Goal: Information Seeking & Learning: Learn about a topic

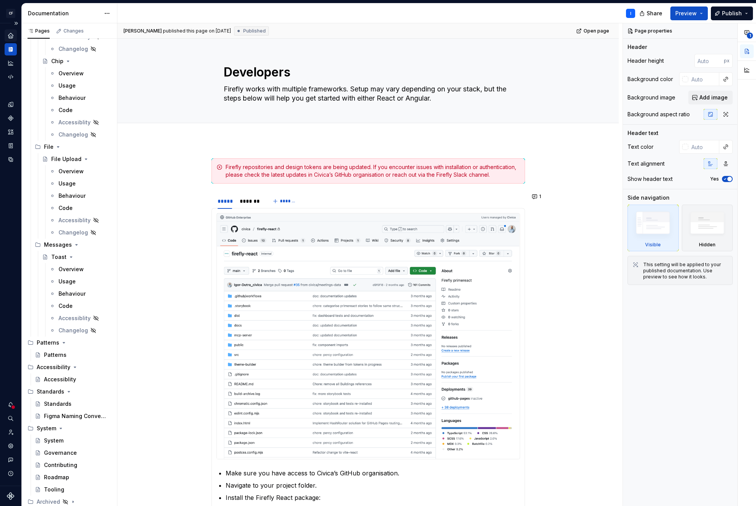
click at [11, 36] on icon "Home" at bounding box center [10, 35] width 5 height 5
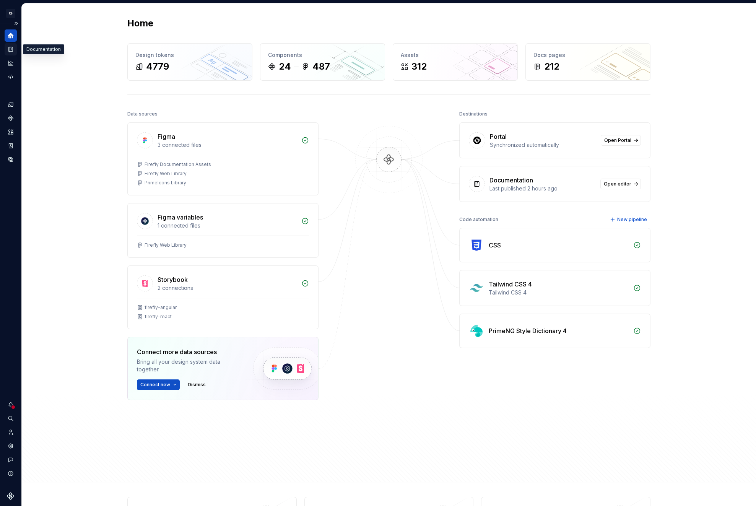
click at [9, 50] on icon "Documentation" at bounding box center [10, 49] width 7 height 7
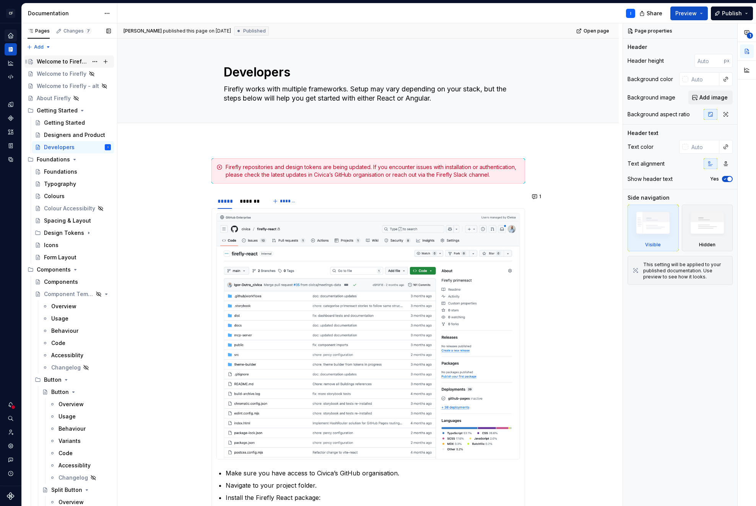
click at [63, 63] on div "Welcome to Firefly 2.0" at bounding box center [62, 62] width 51 height 8
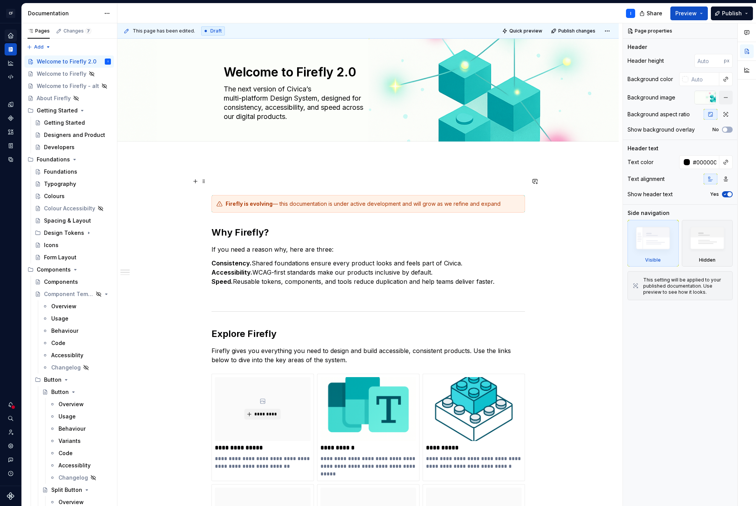
drag, startPoint x: 216, startPoint y: 182, endPoint x: 221, endPoint y: 180, distance: 6.2
click at [216, 182] on p at bounding box center [369, 181] width 314 height 9
click at [203, 181] on span at bounding box center [204, 181] width 6 height 11
type textarea "*"
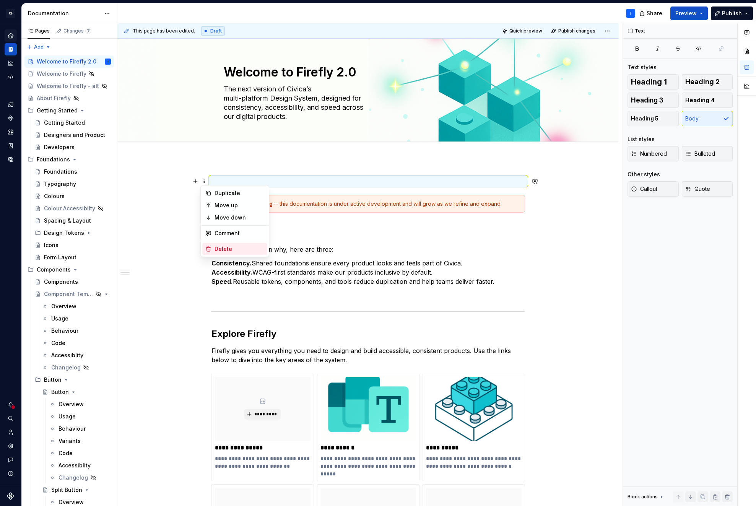
click at [226, 250] on div "Delete" at bounding box center [240, 249] width 50 height 8
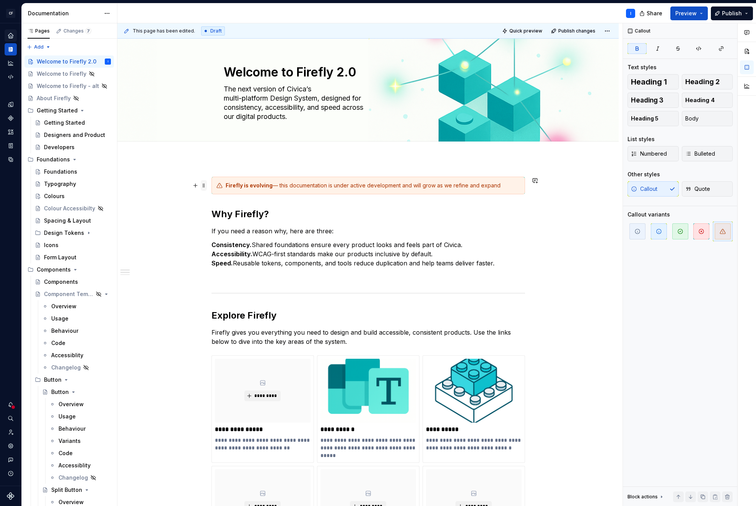
click at [204, 187] on span at bounding box center [204, 185] width 6 height 11
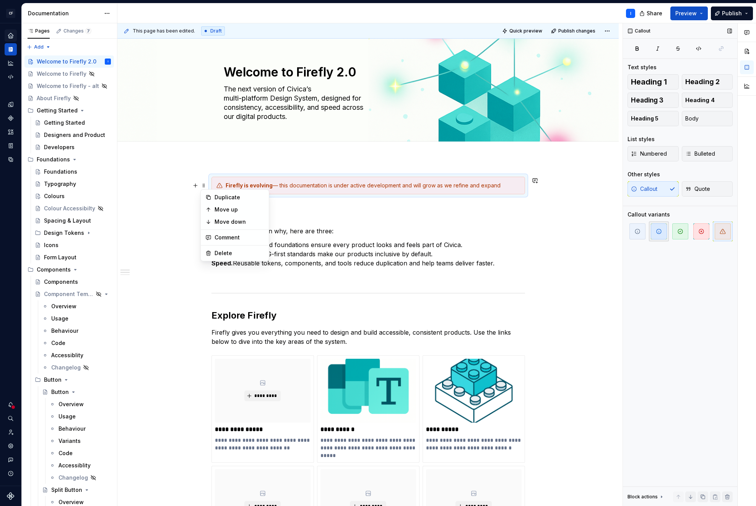
click at [663, 237] on span "button" at bounding box center [659, 231] width 16 height 16
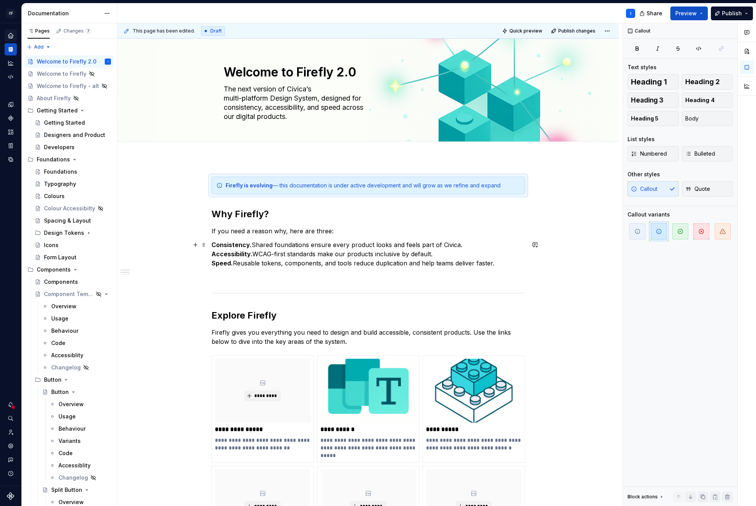
click at [304, 247] on p "Consistency. Shared foundations ensure every product looks and feels part of Ci…" at bounding box center [369, 254] width 314 height 28
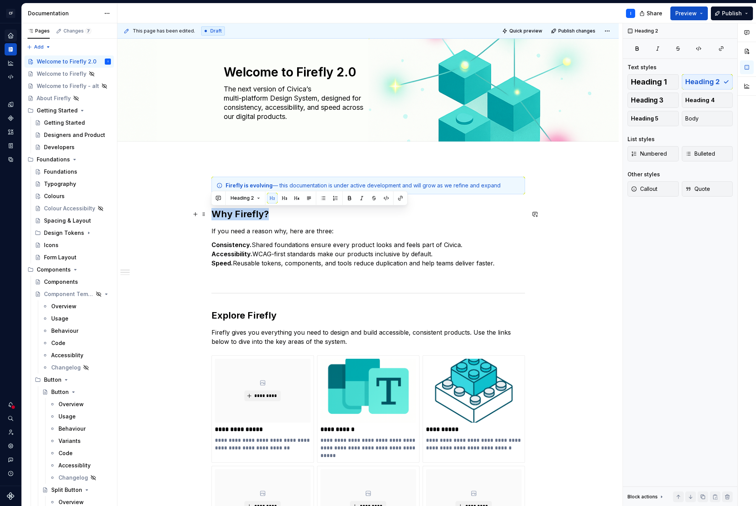
drag, startPoint x: 268, startPoint y: 214, endPoint x: 215, endPoint y: 216, distance: 53.2
click at [213, 215] on h2 "Why Firefly?" at bounding box center [369, 214] width 314 height 12
click at [220, 199] on button "button" at bounding box center [218, 198] width 11 height 11
click at [328, 232] on icon "Send" at bounding box center [327, 232] width 8 height 8
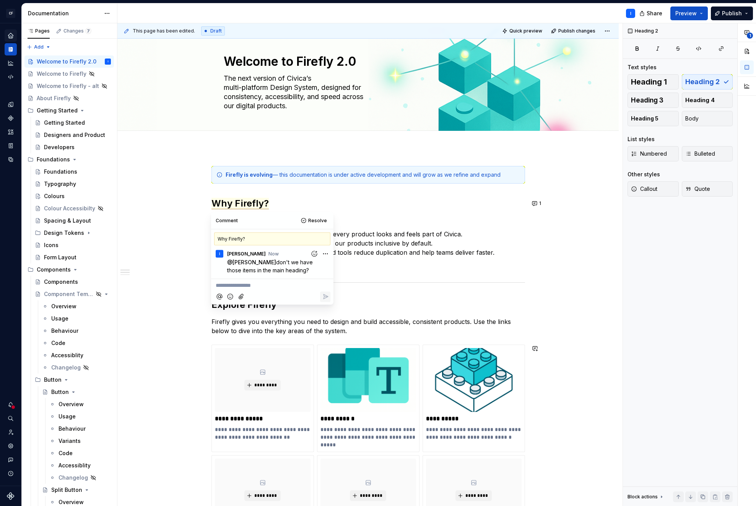
scroll to position [11, 0]
click at [176, 215] on div "**********" at bounding box center [367, 508] width 501 height 720
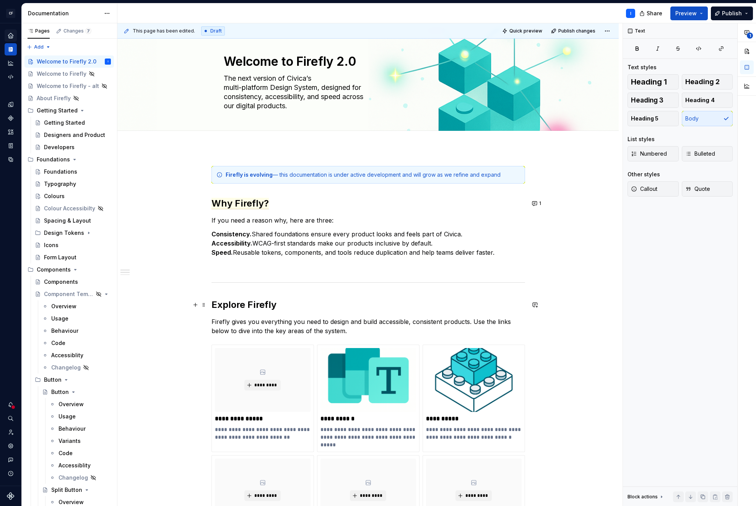
scroll to position [0, 0]
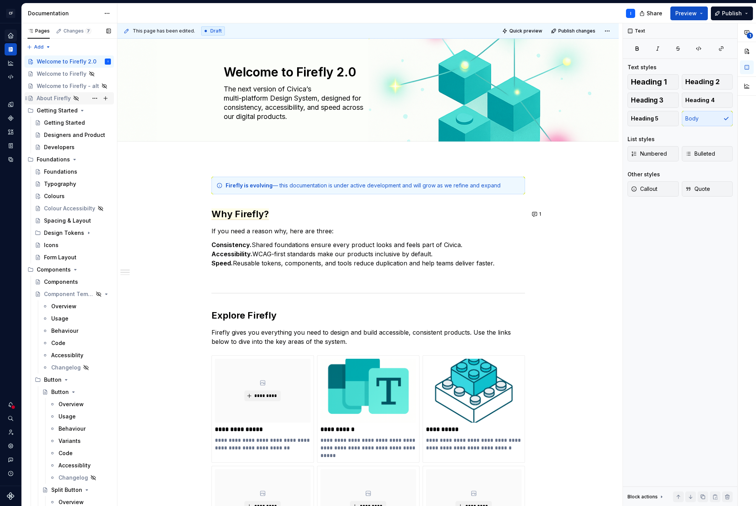
click at [57, 99] on div "About Firefly" at bounding box center [54, 98] width 34 height 8
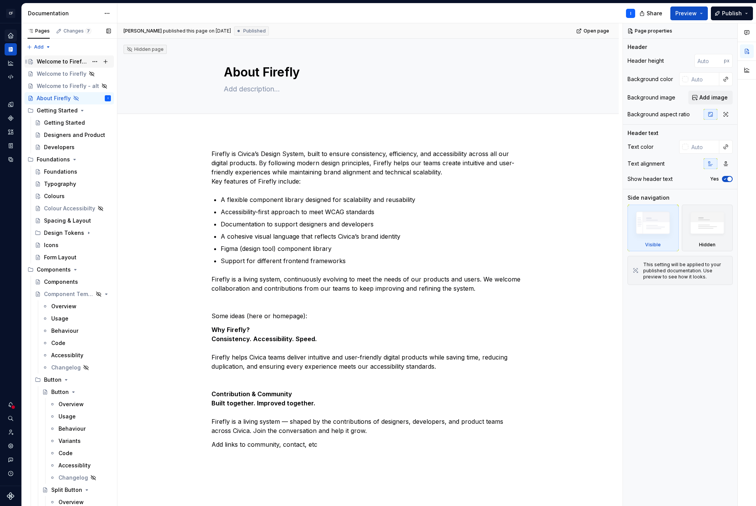
click at [65, 62] on div "Welcome to Firefly 2.0" at bounding box center [62, 62] width 51 height 8
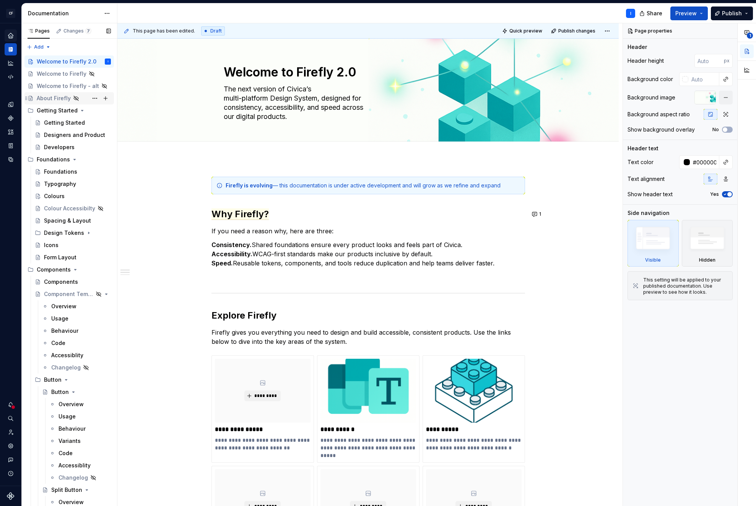
click at [60, 98] on div "About Firefly" at bounding box center [54, 98] width 34 height 8
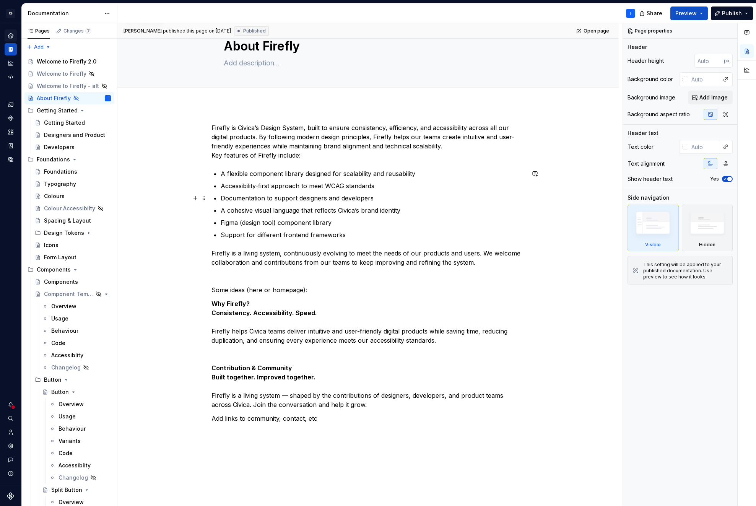
scroll to position [36, 0]
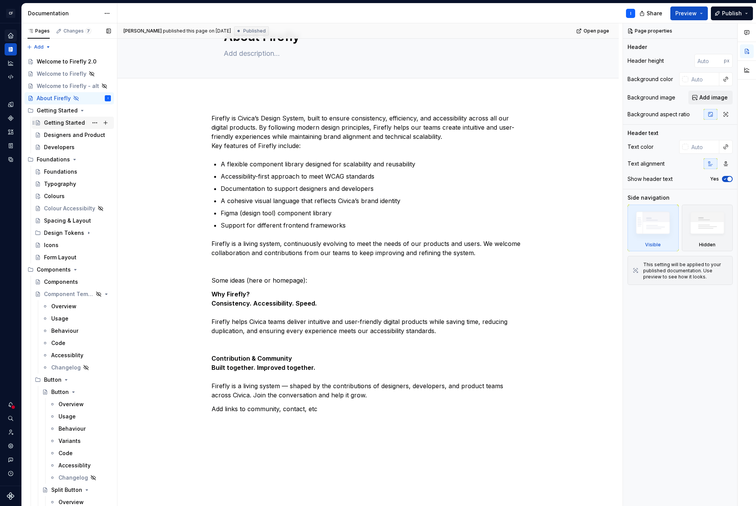
click at [60, 122] on div "Getting Started" at bounding box center [64, 123] width 41 height 8
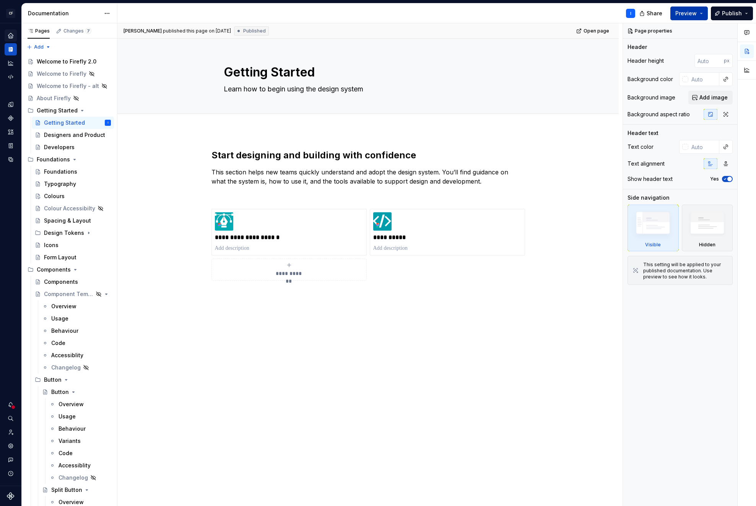
click at [704, 13] on button "Preview" at bounding box center [688, 14] width 37 height 14
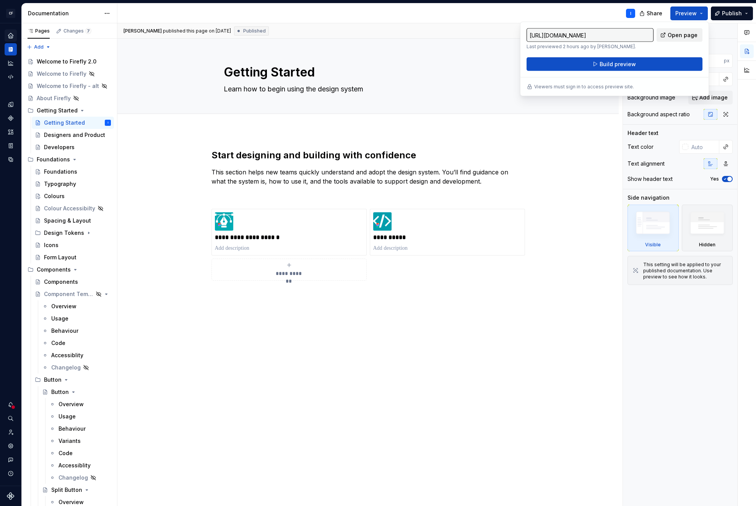
click at [680, 34] on span "Open page" at bounding box center [683, 35] width 30 height 8
click at [501, 15] on div "I" at bounding box center [379, 13] width 524 height 20
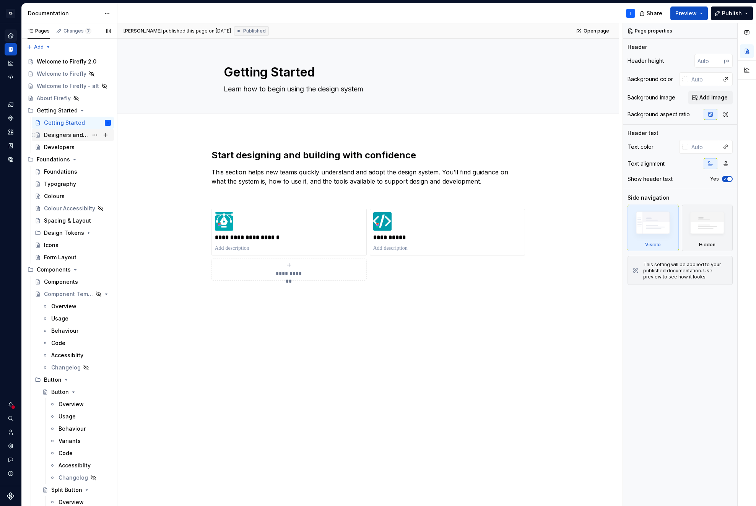
click at [53, 135] on div "Designers and Product" at bounding box center [66, 135] width 44 height 8
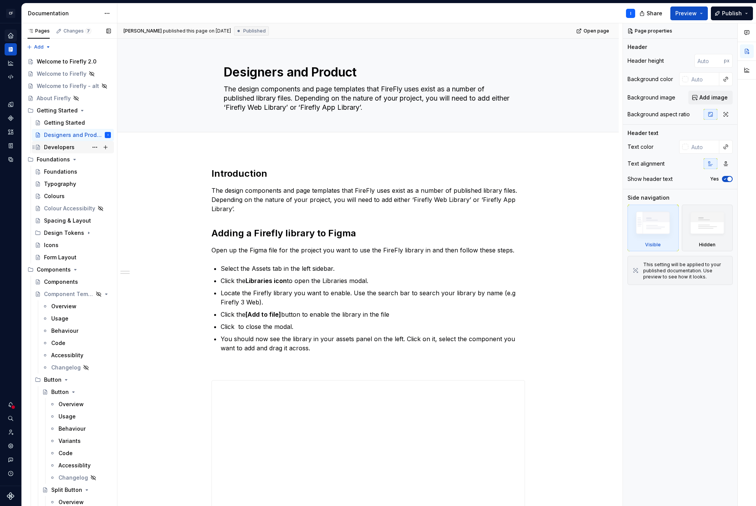
click at [56, 146] on div "Developers" at bounding box center [59, 147] width 31 height 8
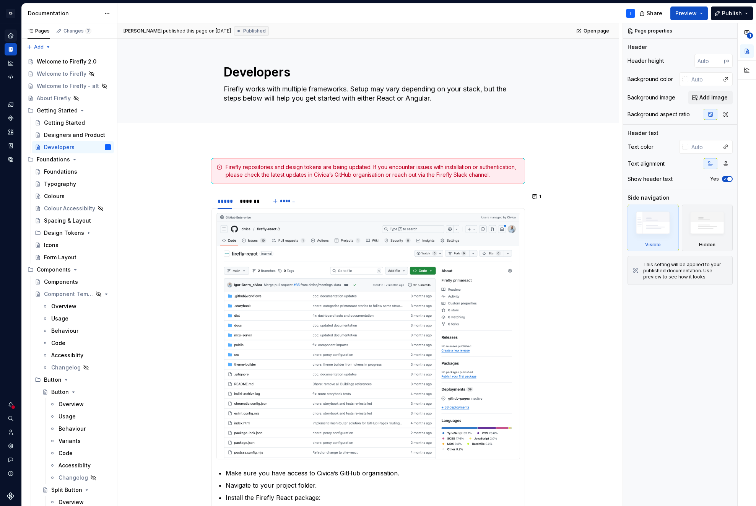
click at [217, 149] on div "**********" at bounding box center [367, 477] width 501 height 674
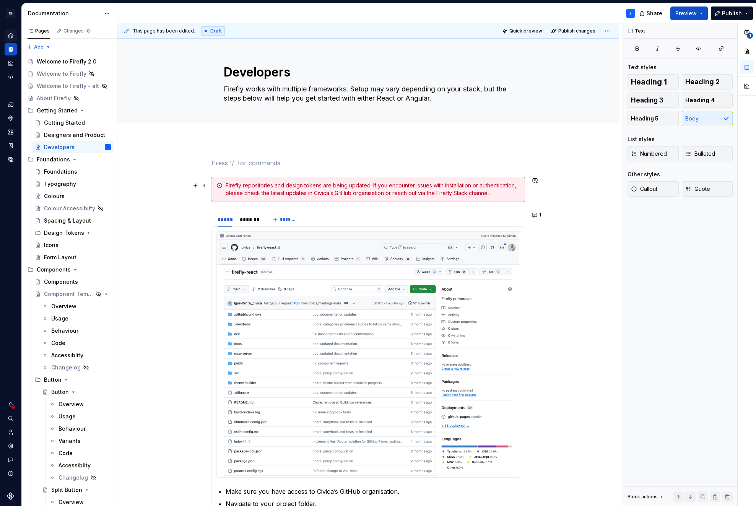
click at [212, 185] on div "Firefly repositories and design tokens are being updated. If you encounter issu…" at bounding box center [369, 189] width 314 height 25
click at [205, 186] on span at bounding box center [204, 185] width 6 height 11
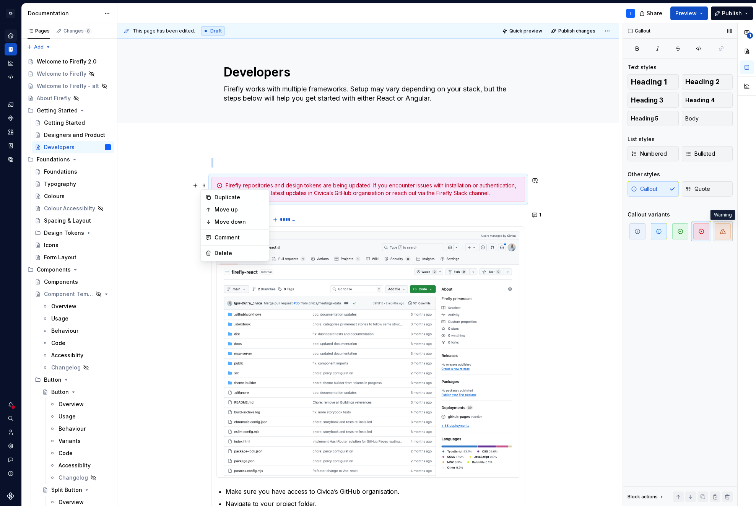
click at [727, 236] on span "button" at bounding box center [723, 231] width 16 height 16
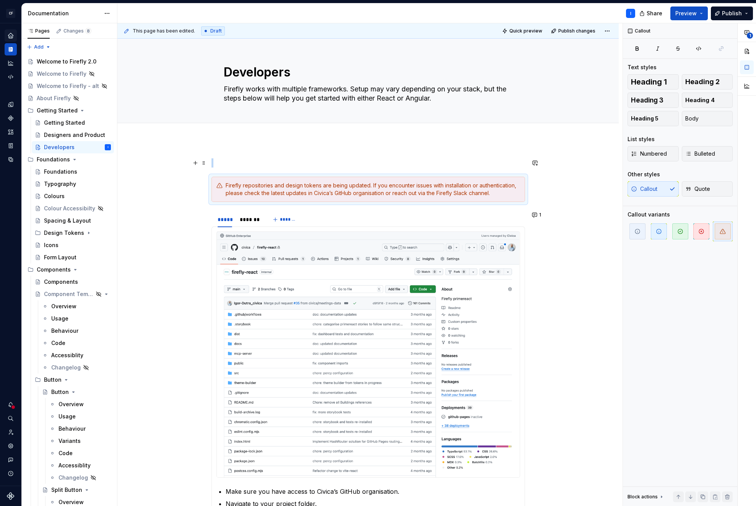
click at [234, 163] on p at bounding box center [369, 162] width 314 height 9
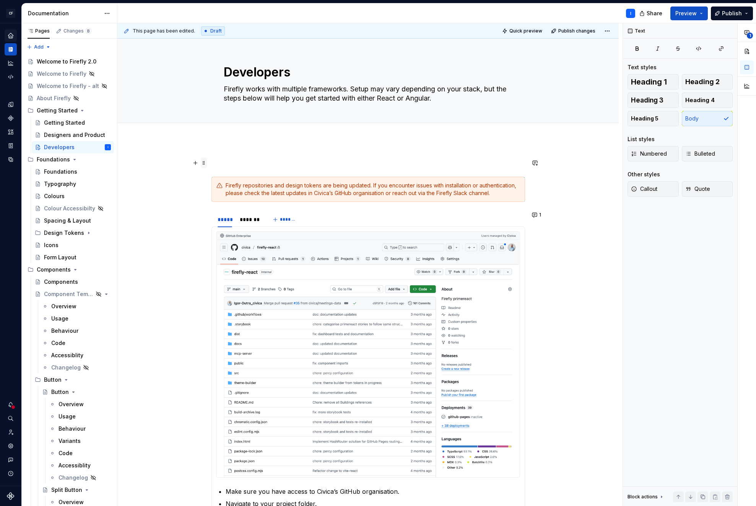
click at [203, 164] on span at bounding box center [204, 163] width 6 height 11
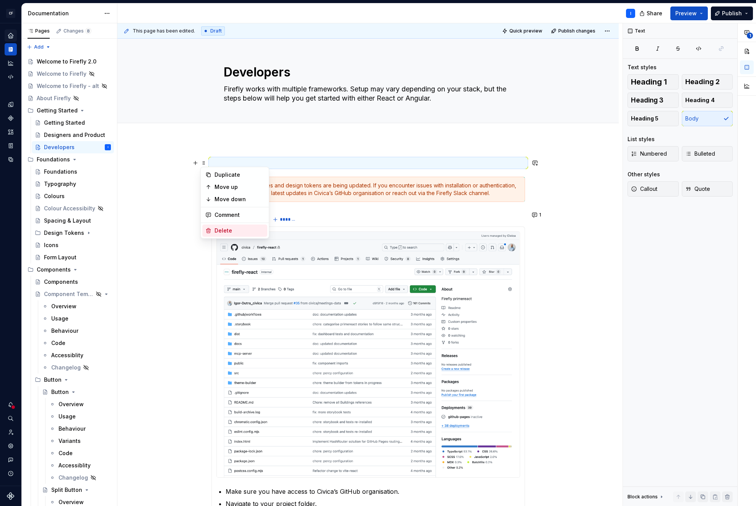
click at [229, 229] on div "Delete" at bounding box center [240, 231] width 50 height 8
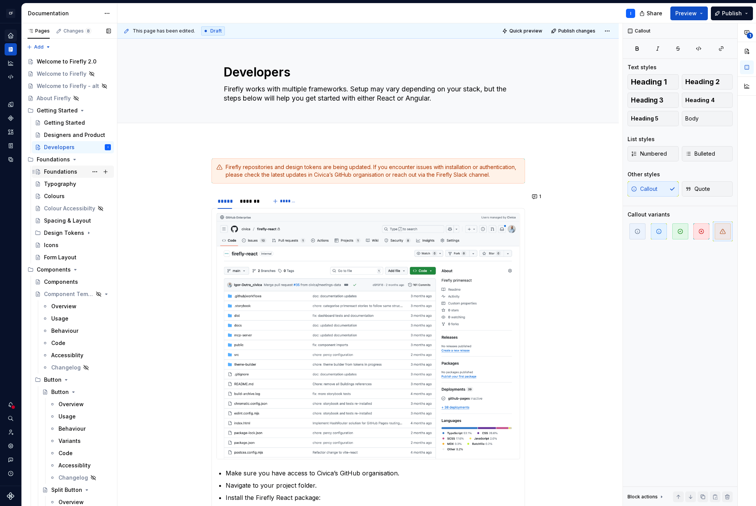
click at [69, 172] on div "Foundations" at bounding box center [60, 172] width 33 height 8
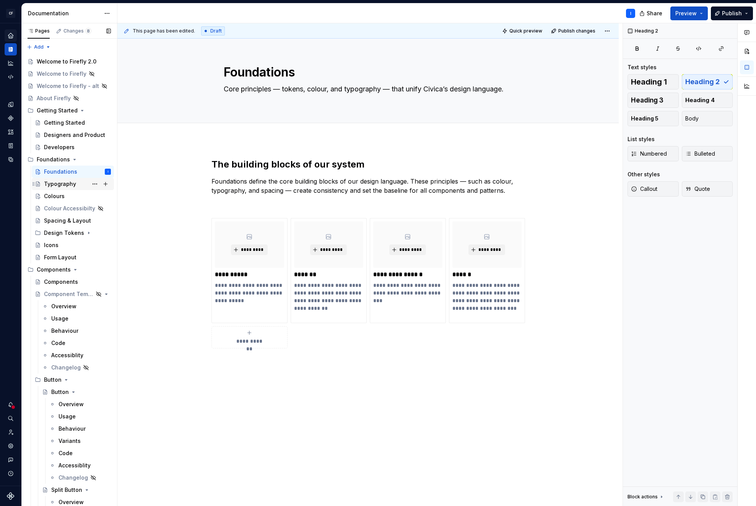
click at [56, 185] on div "Typography" at bounding box center [60, 184] width 32 height 8
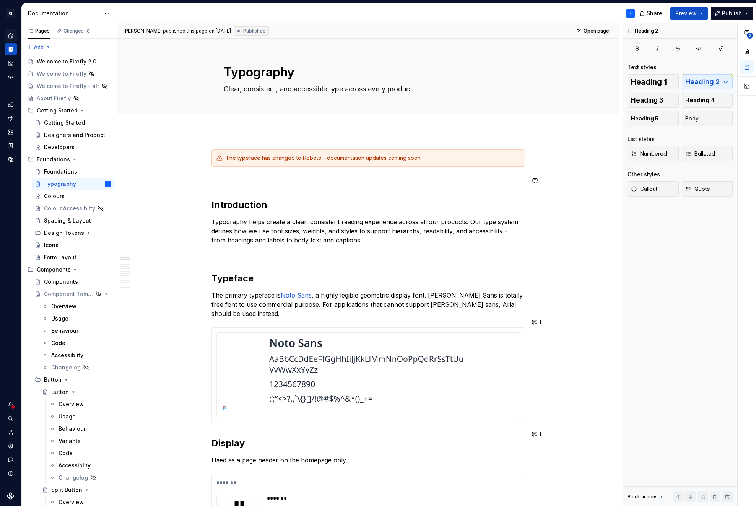
click at [212, 181] on p at bounding box center [369, 180] width 314 height 9
click at [205, 182] on span at bounding box center [204, 180] width 6 height 11
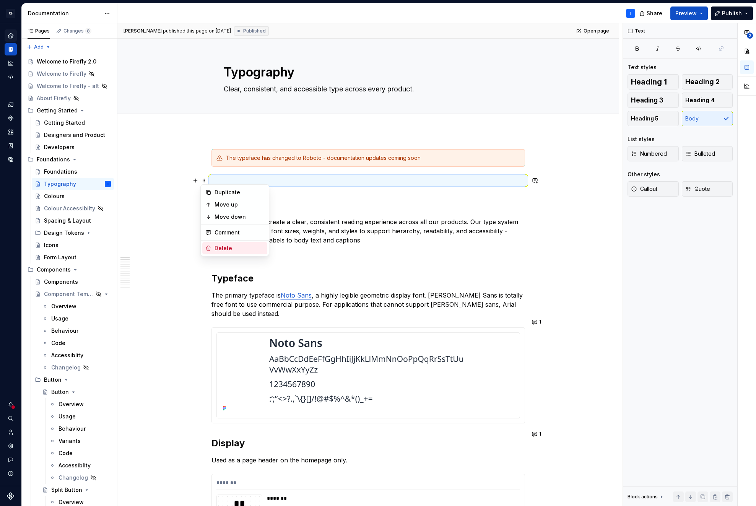
click at [230, 245] on div "Delete" at bounding box center [240, 248] width 50 height 8
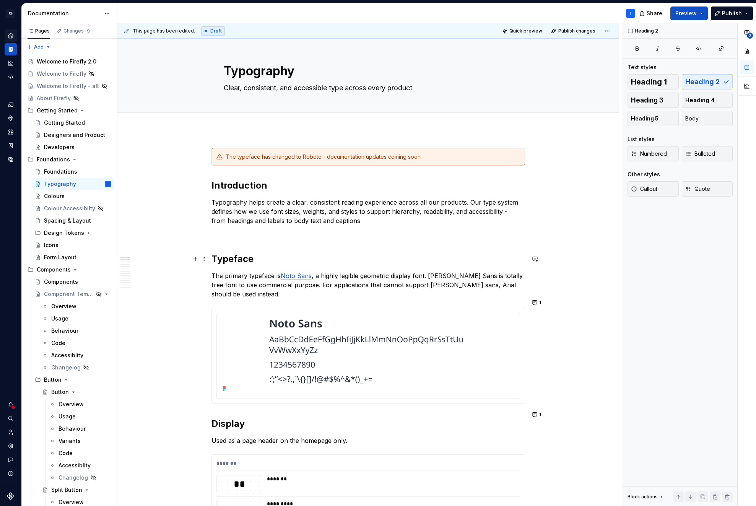
scroll to position [2, 0]
click at [223, 238] on p at bounding box center [369, 233] width 314 height 9
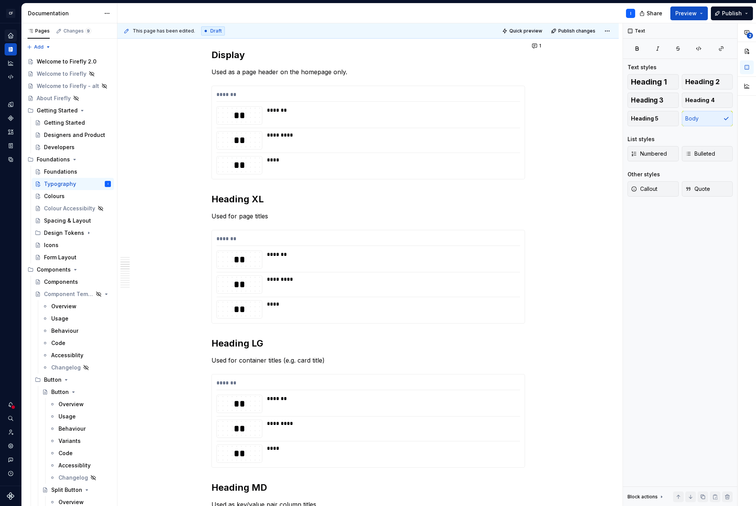
scroll to position [360, 0]
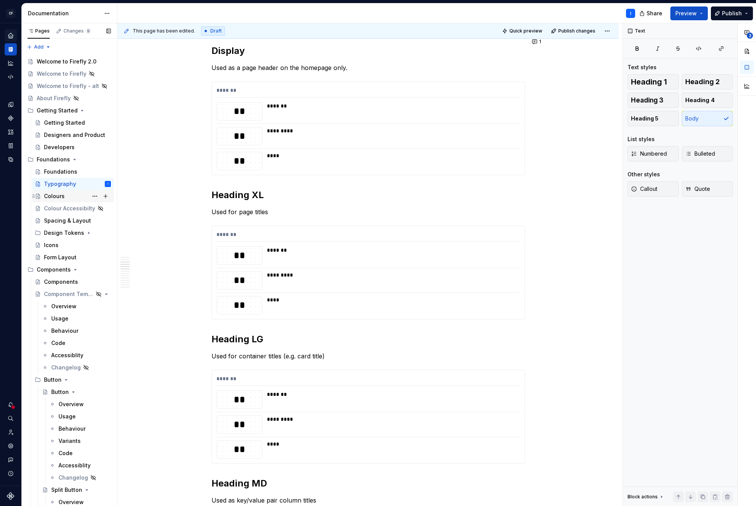
click at [56, 198] on div "Colours" at bounding box center [54, 196] width 21 height 8
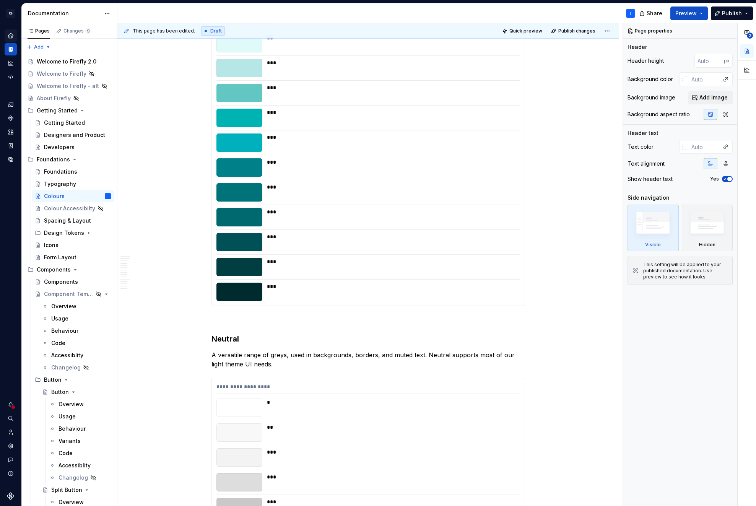
scroll to position [515, 0]
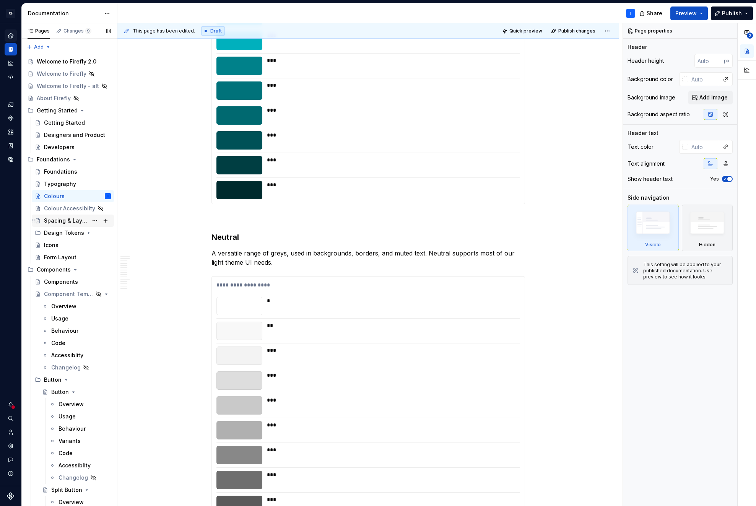
click at [52, 220] on div "Spacing & Layout" at bounding box center [66, 221] width 44 height 8
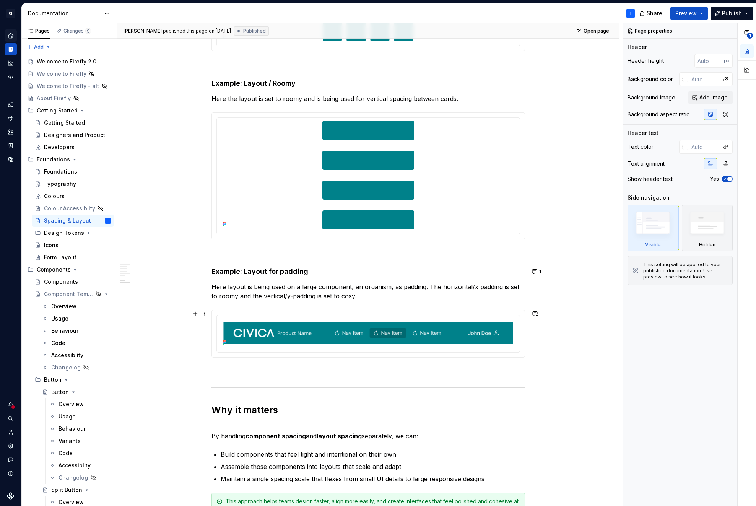
scroll to position [1182, 0]
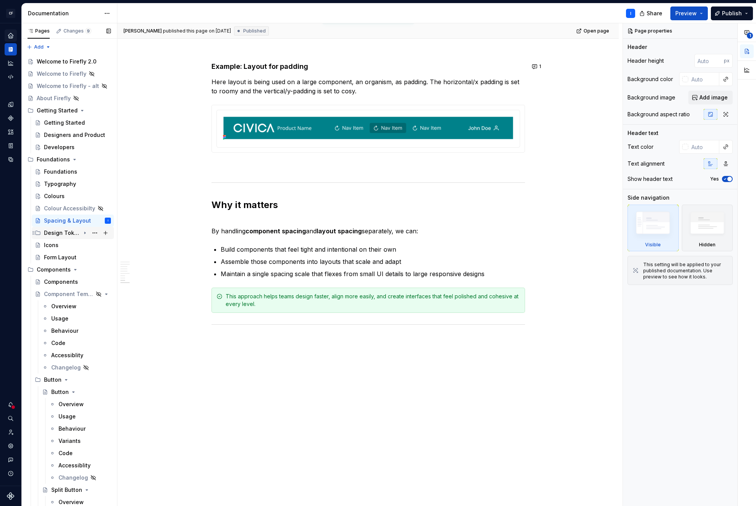
click at [50, 235] on div "Design Tokens" at bounding box center [62, 233] width 36 height 8
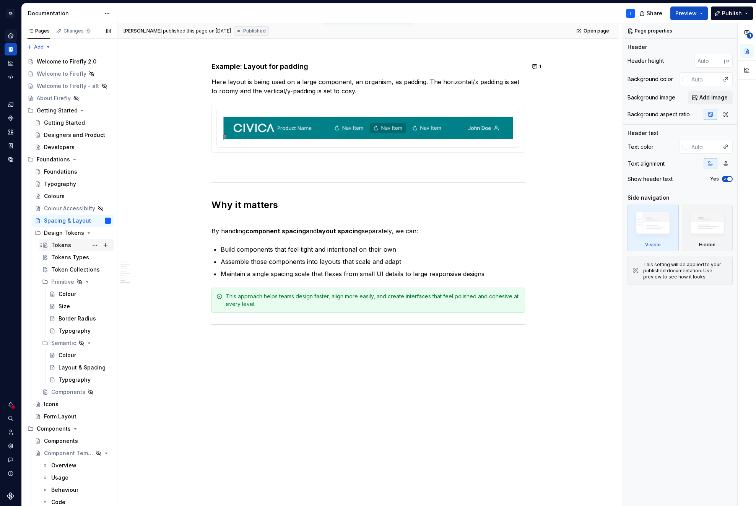
click at [55, 247] on div "Tokens" at bounding box center [61, 245] width 20 height 8
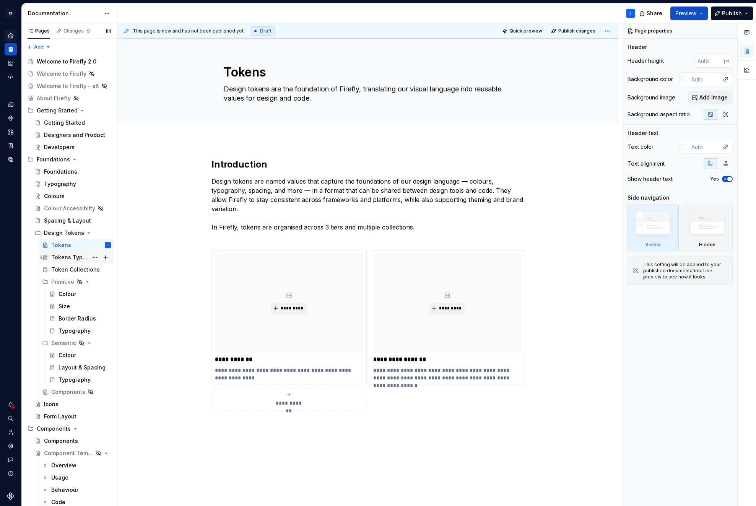
click at [65, 255] on div "Tokens Types" at bounding box center [69, 258] width 37 height 8
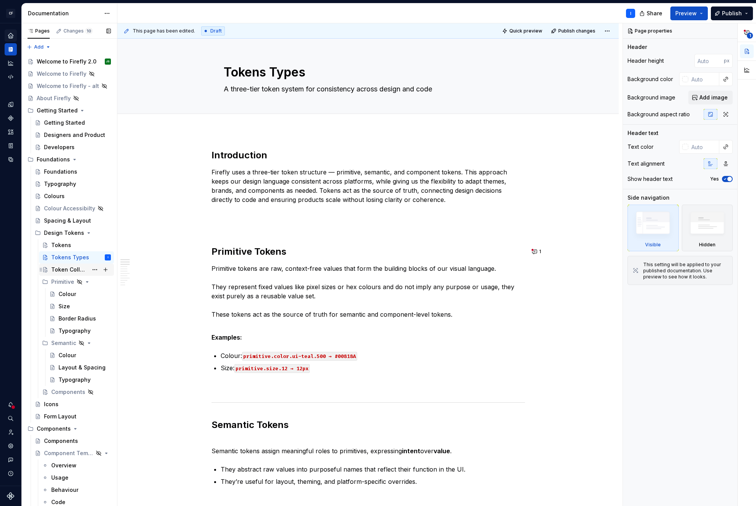
click at [68, 267] on div "Token Collections" at bounding box center [69, 270] width 37 height 8
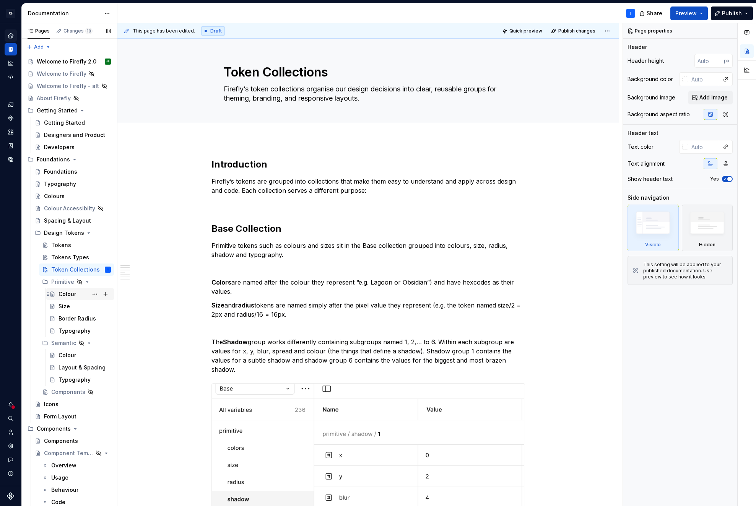
click at [67, 295] on div "Colour" at bounding box center [68, 294] width 18 height 8
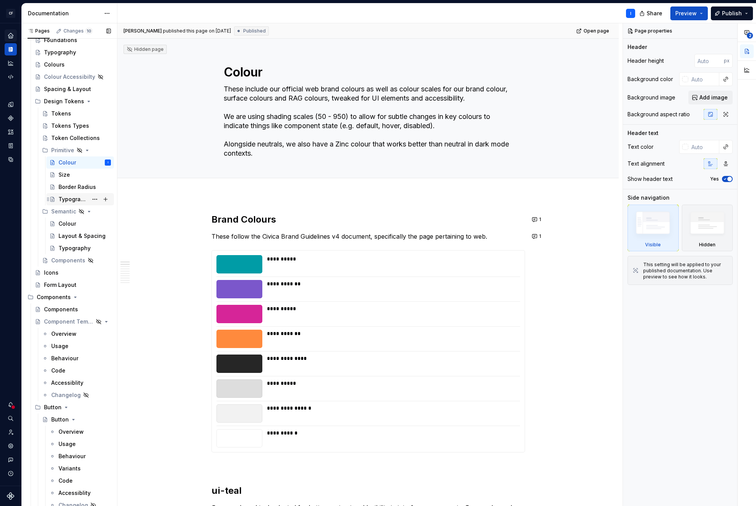
scroll to position [133, 0]
click at [64, 306] on div "Components" at bounding box center [61, 308] width 34 height 8
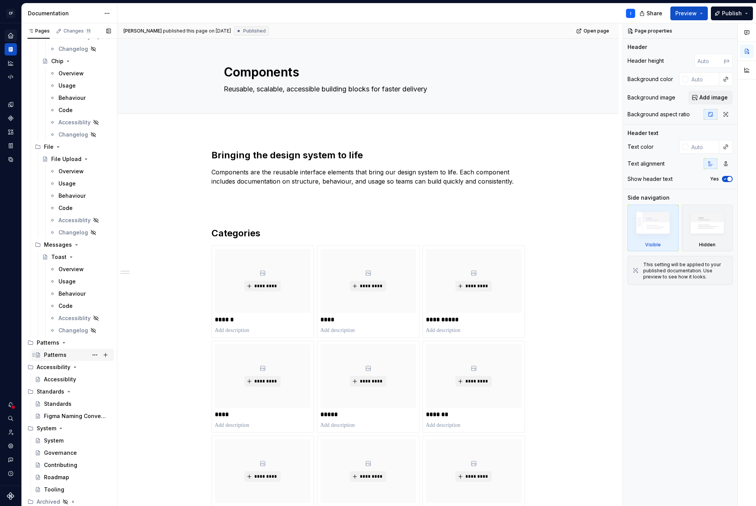
click at [54, 355] on div "Patterns" at bounding box center [55, 355] width 23 height 8
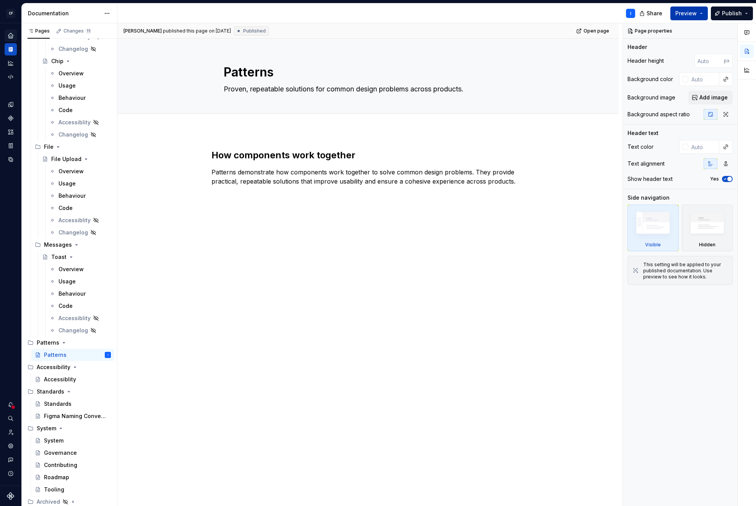
click at [702, 13] on button "Preview" at bounding box center [688, 14] width 37 height 14
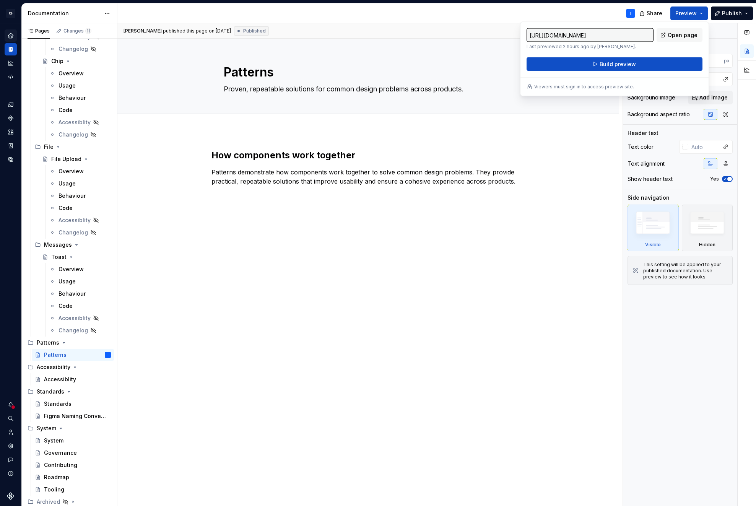
click at [575, 16] on div "I" at bounding box center [379, 13] width 524 height 20
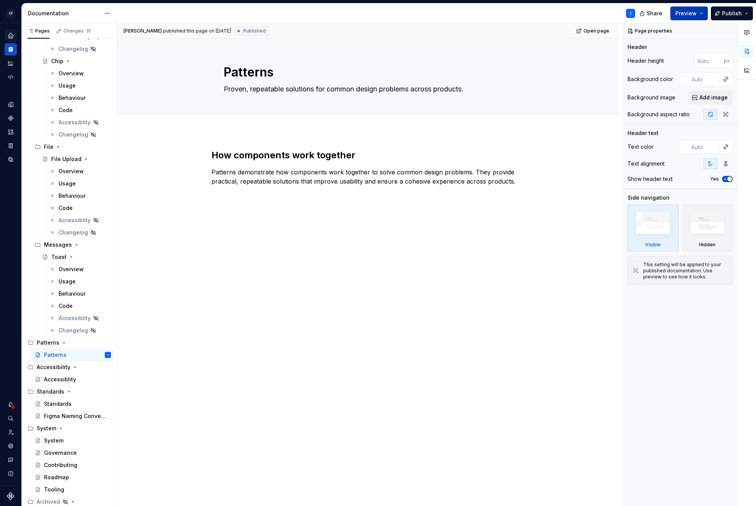
click at [702, 12] on button "Preview" at bounding box center [688, 14] width 37 height 14
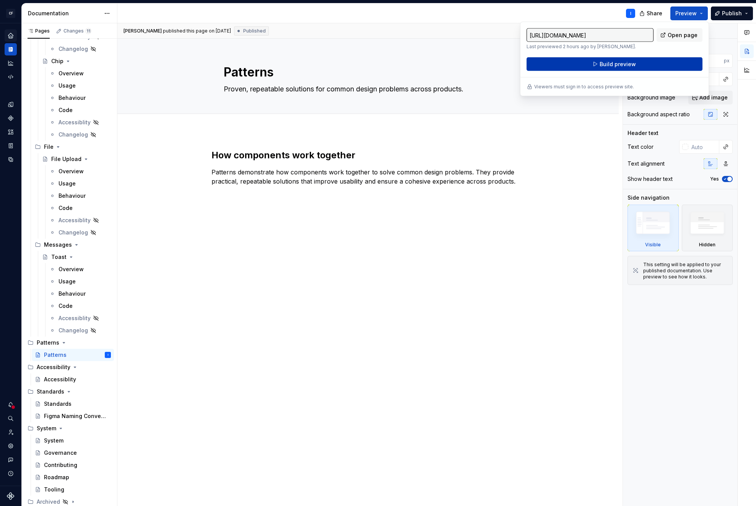
click at [610, 64] on span "Build preview" at bounding box center [618, 64] width 36 height 8
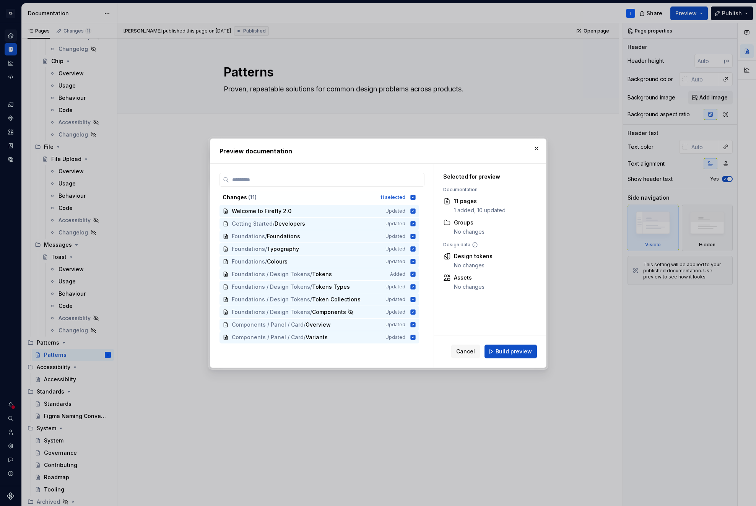
click at [513, 349] on span "Build preview" at bounding box center [514, 352] width 36 height 8
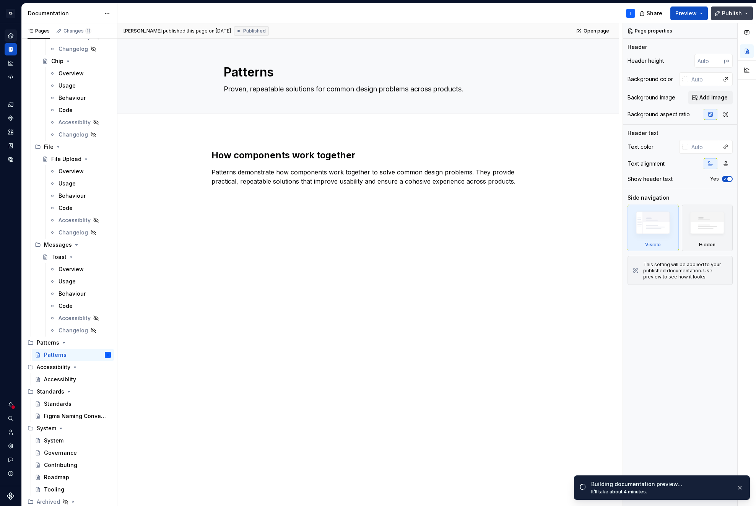
click at [745, 11] on button "Publish" at bounding box center [732, 14] width 42 height 14
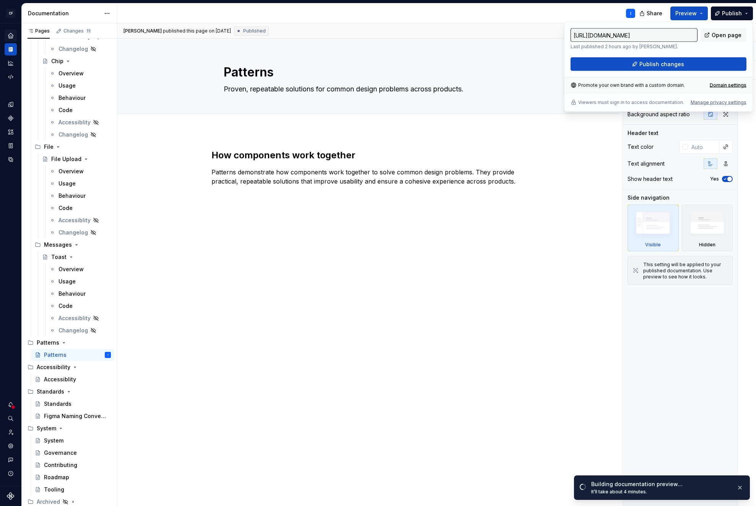
click at [479, 16] on div "I" at bounding box center [379, 13] width 524 height 20
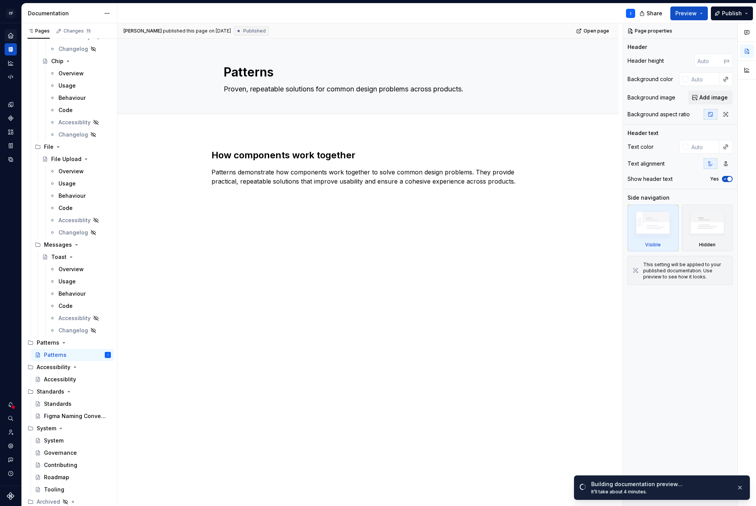
type textarea "*"
